Goal: Check status: Check status

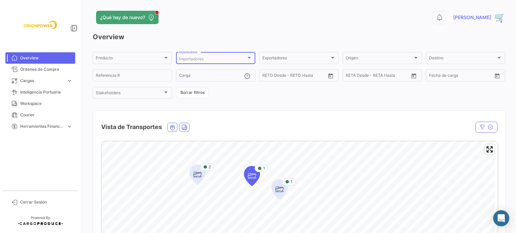
click at [198, 58] on span "Importadores" at bounding box center [191, 58] width 25 height 5
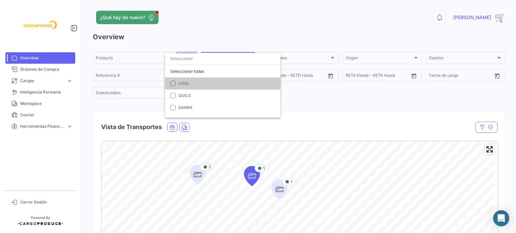
click at [172, 82] on mat-pseudo-checkbox at bounding box center [172, 83] width 5 height 5
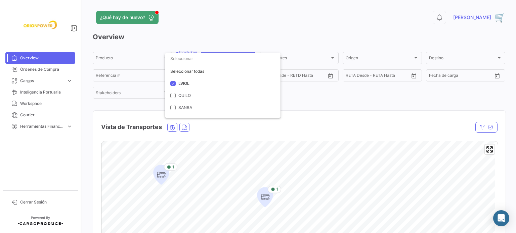
drag, startPoint x: 514, startPoint y: 41, endPoint x: 503, endPoint y: 65, distance: 26.6
click at [510, 50] on div at bounding box center [258, 116] width 516 height 233
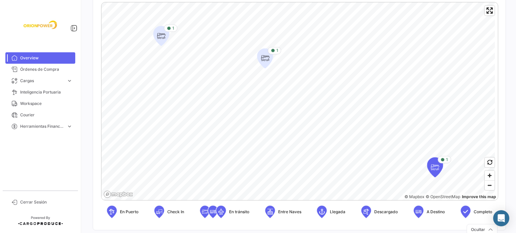
scroll to position [138, 0]
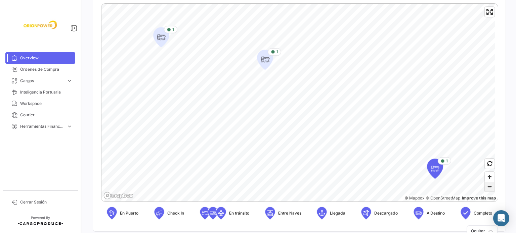
click at [485, 188] on span "Zoom out" at bounding box center [490, 186] width 10 height 9
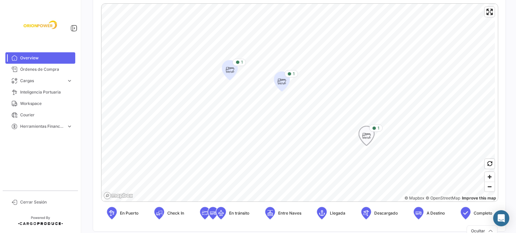
click at [365, 138] on icon "Map marker" at bounding box center [366, 136] width 9 height 14
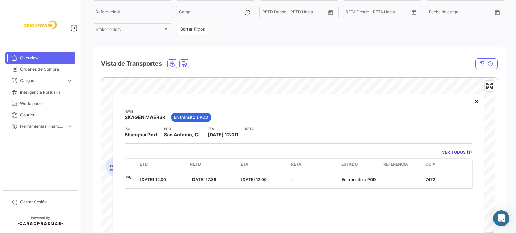
scroll to position [0, 192]
click at [39, 71] on span "Órdenes de Compra" at bounding box center [46, 69] width 52 height 6
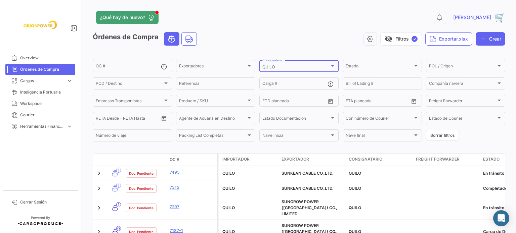
click at [308, 68] on div "QUILO" at bounding box center [295, 67] width 67 height 5
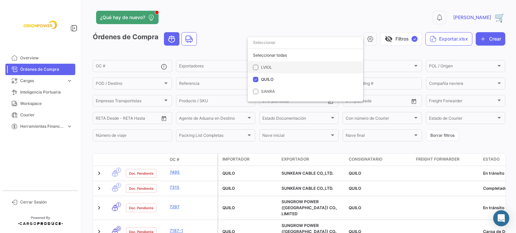
click at [270, 69] on span "LVIOL" at bounding box center [266, 67] width 11 height 5
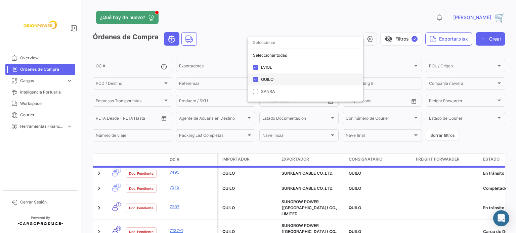
click at [265, 78] on span "QUILO" at bounding box center [267, 79] width 12 height 5
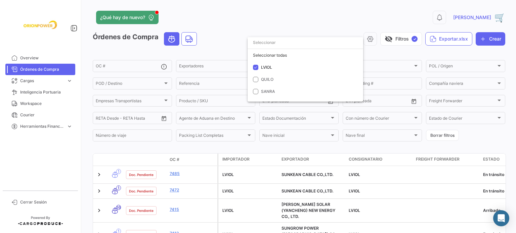
click at [173, 173] on div at bounding box center [258, 116] width 516 height 233
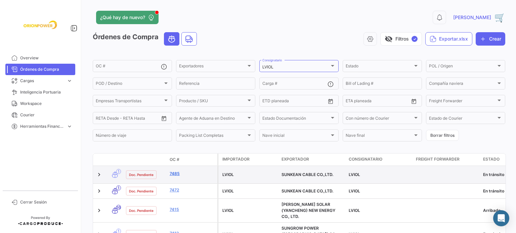
click at [175, 173] on link "7485" at bounding box center [192, 174] width 45 height 6
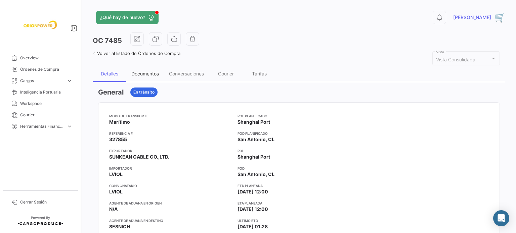
click at [147, 74] on div "Documentos" at bounding box center [145, 74] width 28 height 6
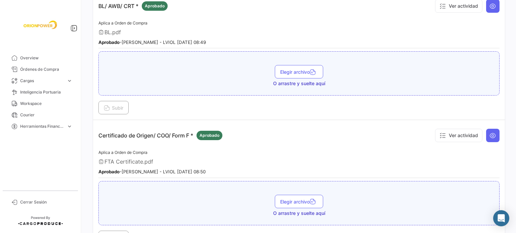
scroll to position [145, 0]
